Goal: Manage account settings

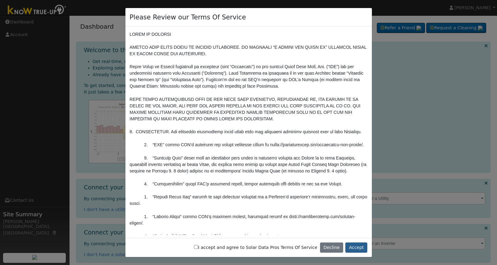
click at [357, 249] on button "Accept" at bounding box center [356, 248] width 22 height 11
click at [208, 250] on label "I accept and agree to Solar Data Pros Terms Of Service" at bounding box center [255, 248] width 123 height 6
click at [198, 249] on input "I accept and agree to Solar Data Pros Terms Of Service" at bounding box center [196, 247] width 4 height 4
checkbox input "true"
click at [361, 250] on button "Accept" at bounding box center [356, 248] width 22 height 11
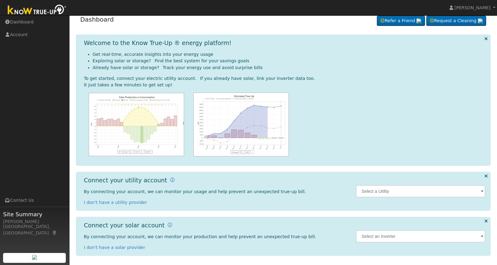
scroll to position [6, 0]
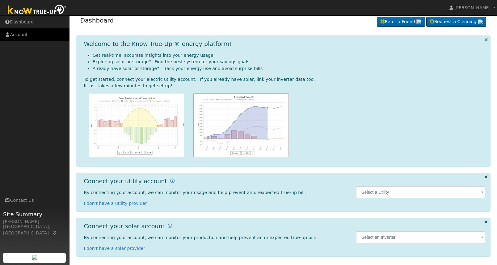
click at [25, 36] on link "Account" at bounding box center [34, 34] width 69 height 13
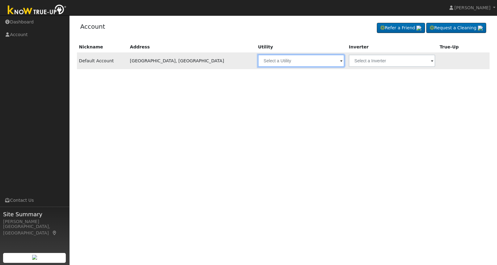
click at [273, 60] on input "text" at bounding box center [301, 61] width 86 height 12
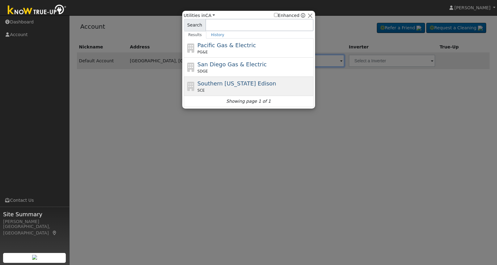
click at [241, 86] on span "Southern California Edison" at bounding box center [236, 83] width 79 height 6
type input "SCE"
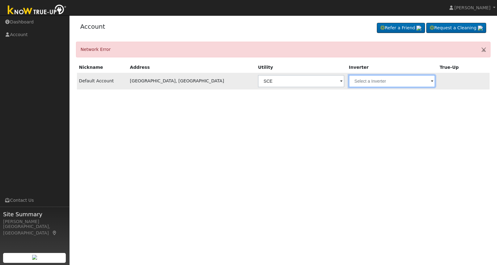
click at [344, 79] on input "text" at bounding box center [301, 81] width 86 height 12
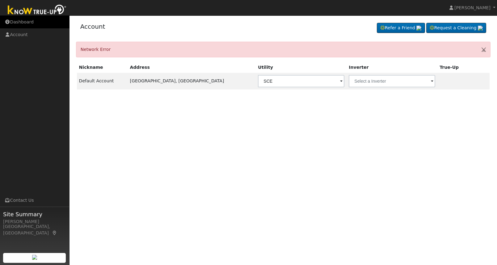
click at [25, 25] on link "Dashboard" at bounding box center [34, 22] width 69 height 13
